Goal: Use online tool/utility: Use online tool/utility

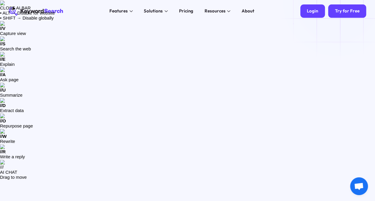
click at [312, 12] on div "Login" at bounding box center [311, 11] width 11 height 6
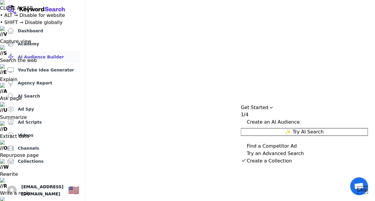
click at [357, 186] on span "Skip" at bounding box center [362, 189] width 10 height 7
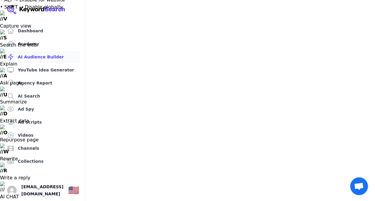
scroll to position [15, 0]
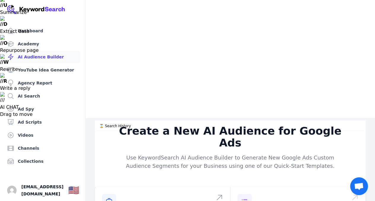
scroll to position [105, 0]
click at [30, 148] on link "Channels" at bounding box center [43, 148] width 76 height 12
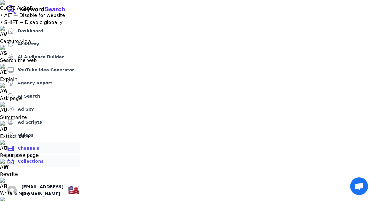
scroll to position [7, 0]
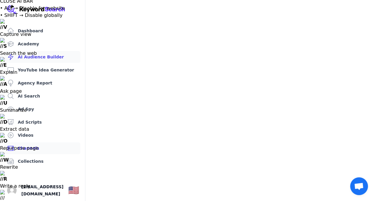
click at [33, 55] on link "AI Audience Builder" at bounding box center [43, 57] width 76 height 12
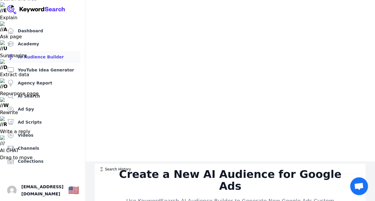
scroll to position [66, 0]
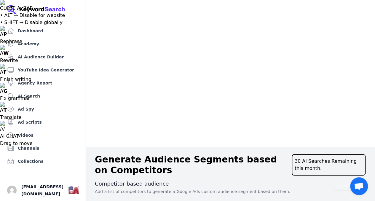
type input "VCA"
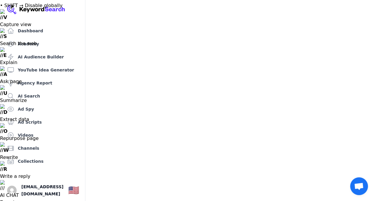
scroll to position [17, 0]
